Goal: Task Accomplishment & Management: Manage account settings

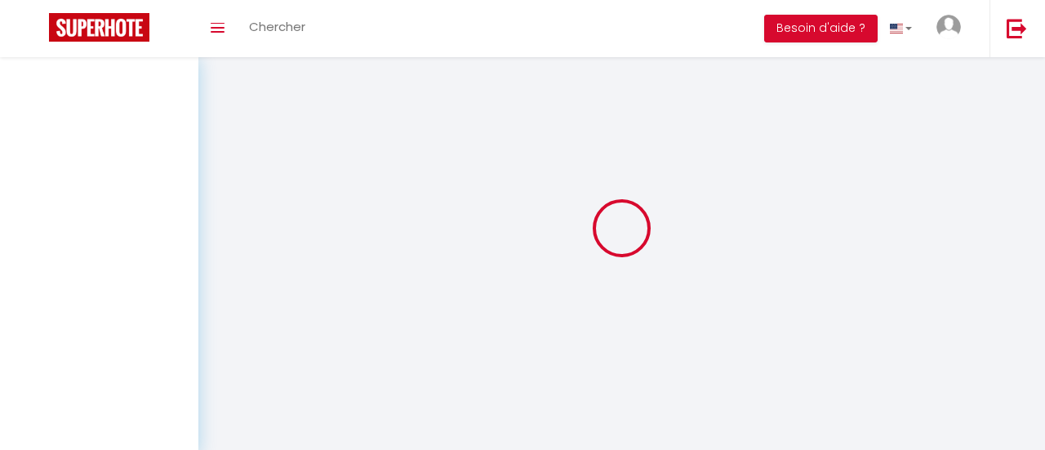
select select
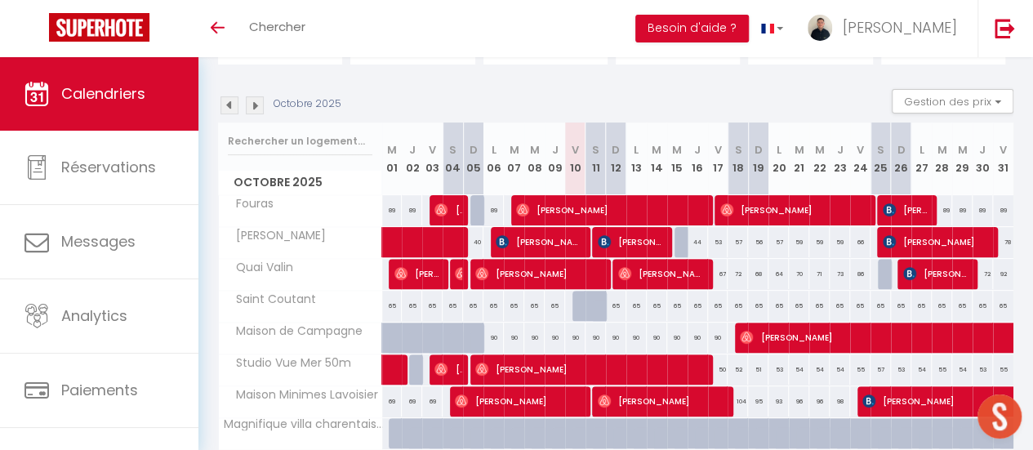
scroll to position [147, 0]
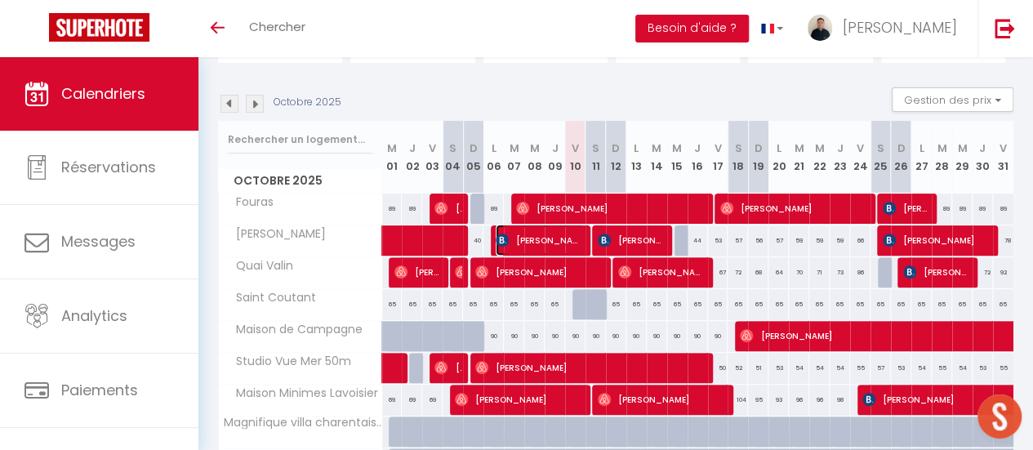
click at [573, 240] on span "[PERSON_NAME]" at bounding box center [540, 240] width 88 height 31
select select "OK"
select select "0"
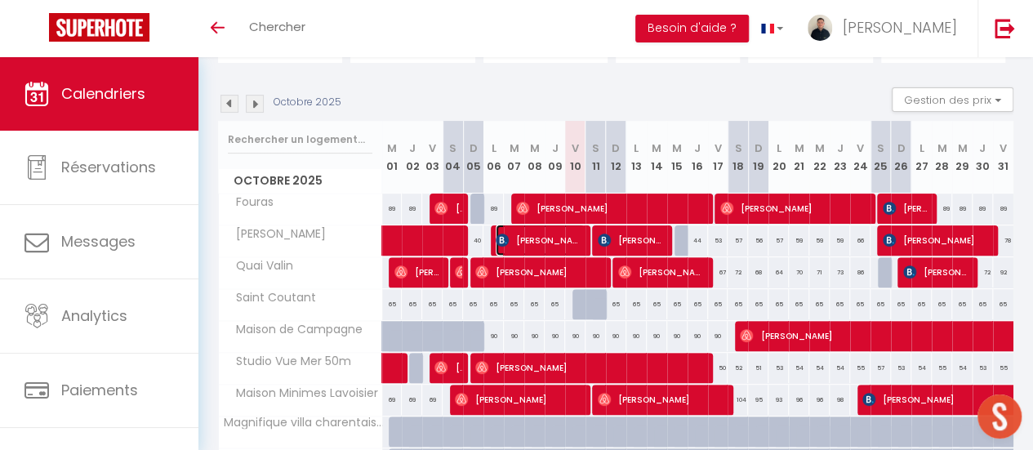
select select "1"
select select
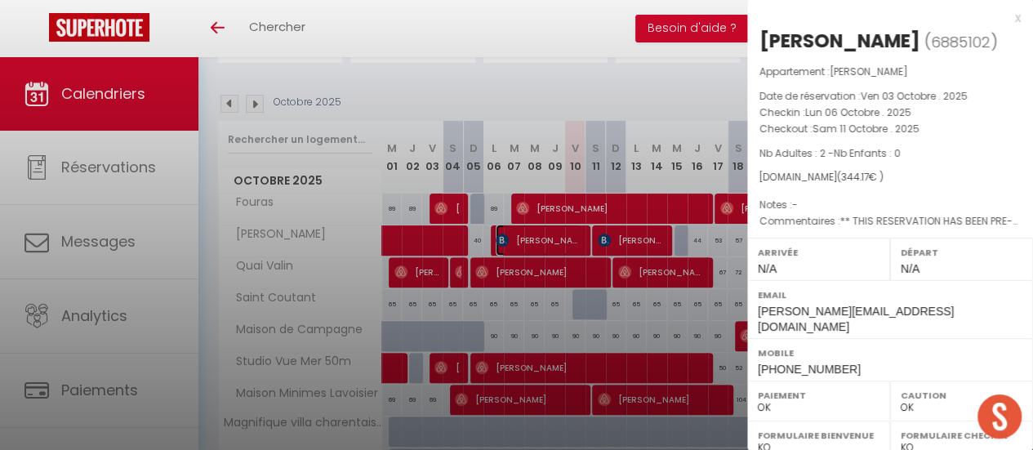
select select "45056"
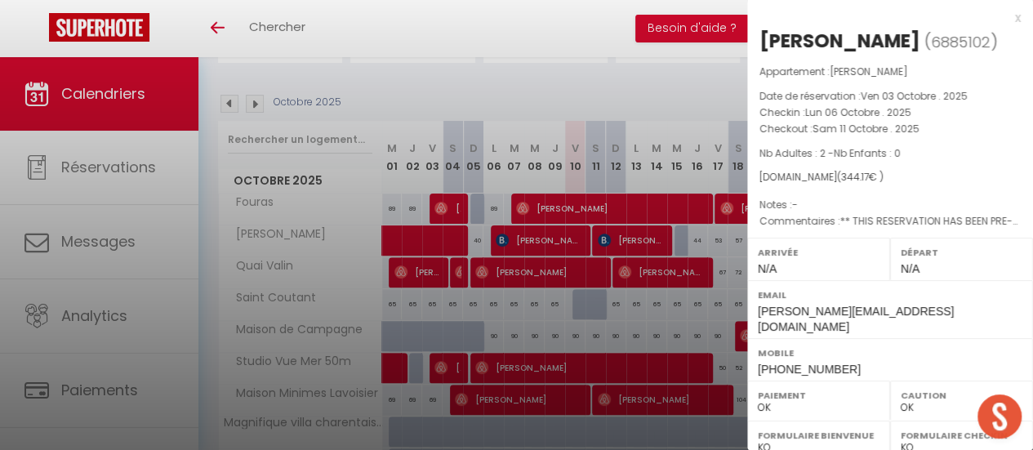
click at [1001, 20] on div "x" at bounding box center [884, 18] width 274 height 20
